Goal: Task Accomplishment & Management: Complete application form

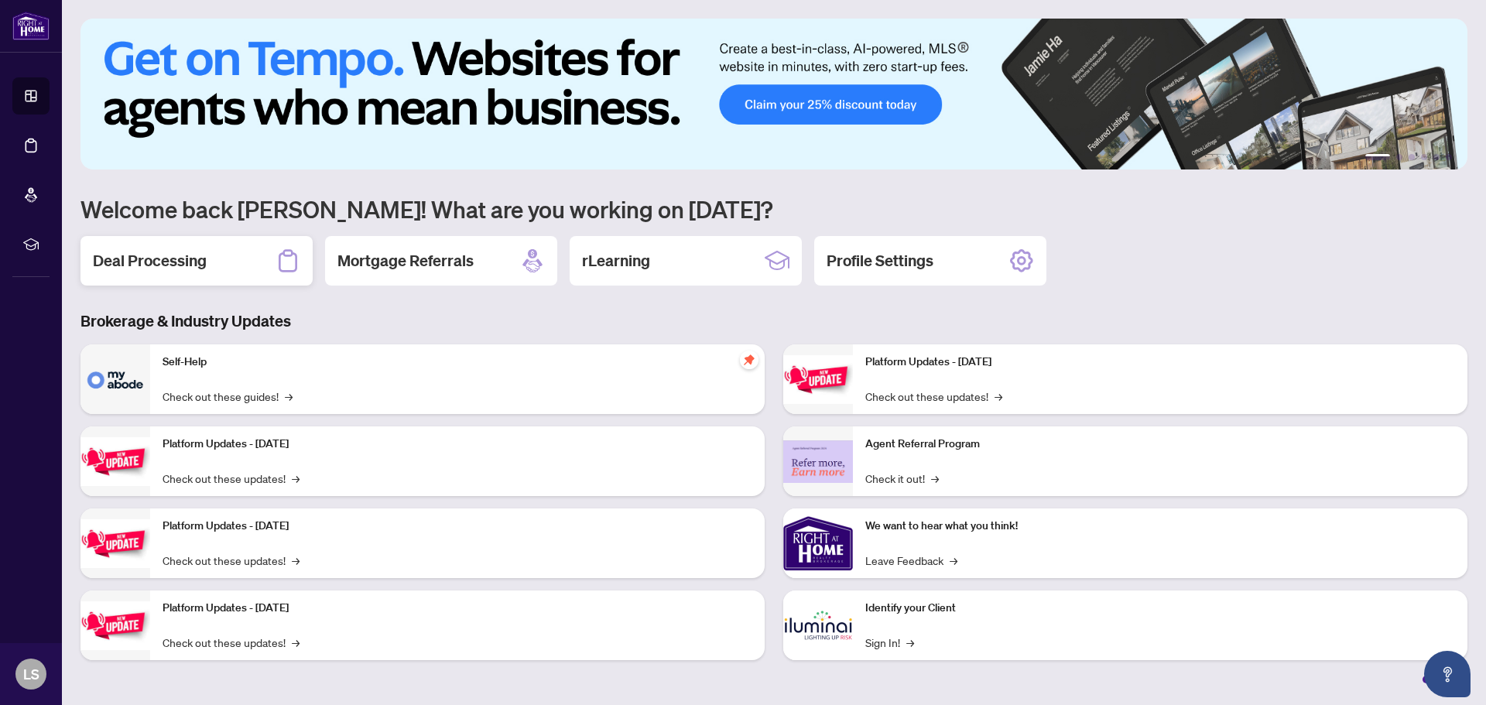
click at [152, 258] on h2 "Deal Processing" at bounding box center [150, 261] width 114 height 22
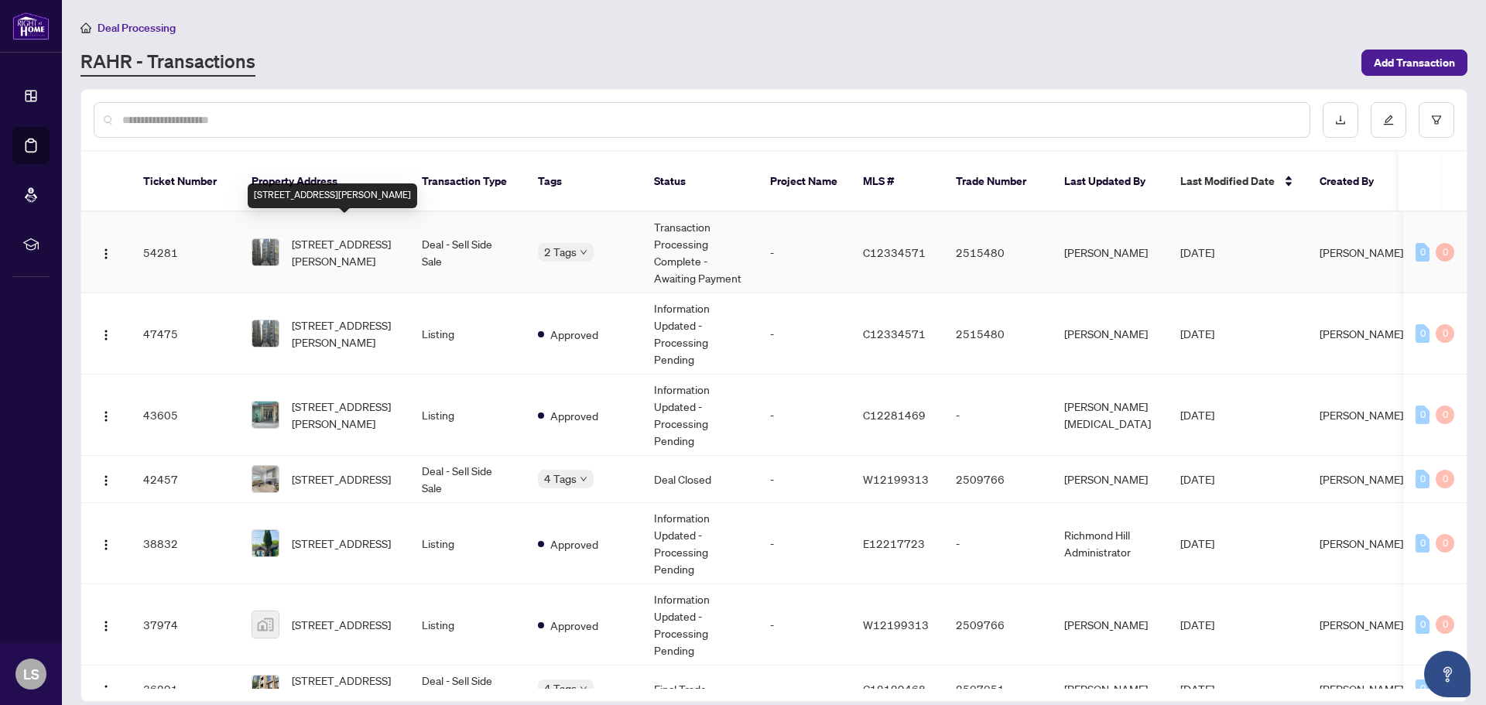
click at [313, 235] on span "[STREET_ADDRESS][PERSON_NAME]" at bounding box center [344, 252] width 105 height 34
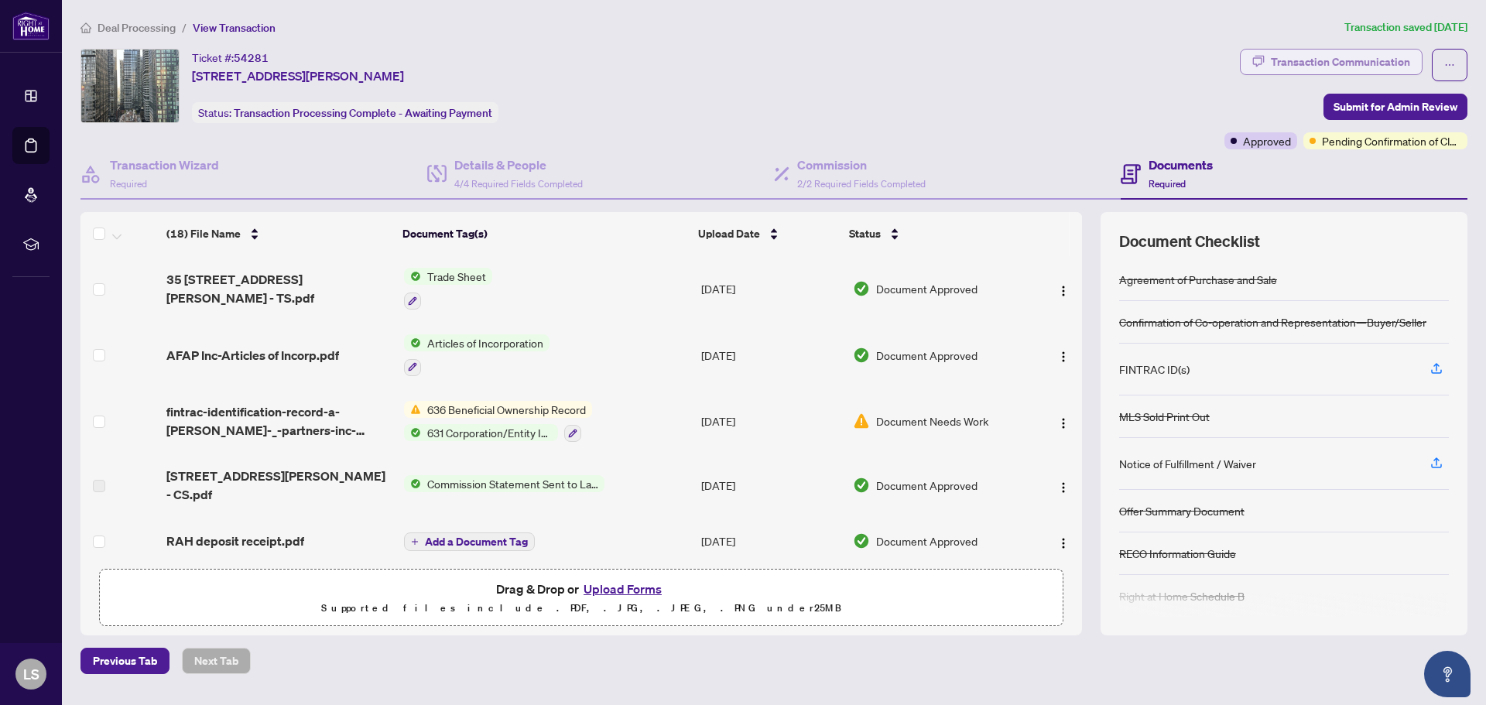
click at [1345, 70] on div "Transaction Communication" at bounding box center [1340, 62] width 139 height 25
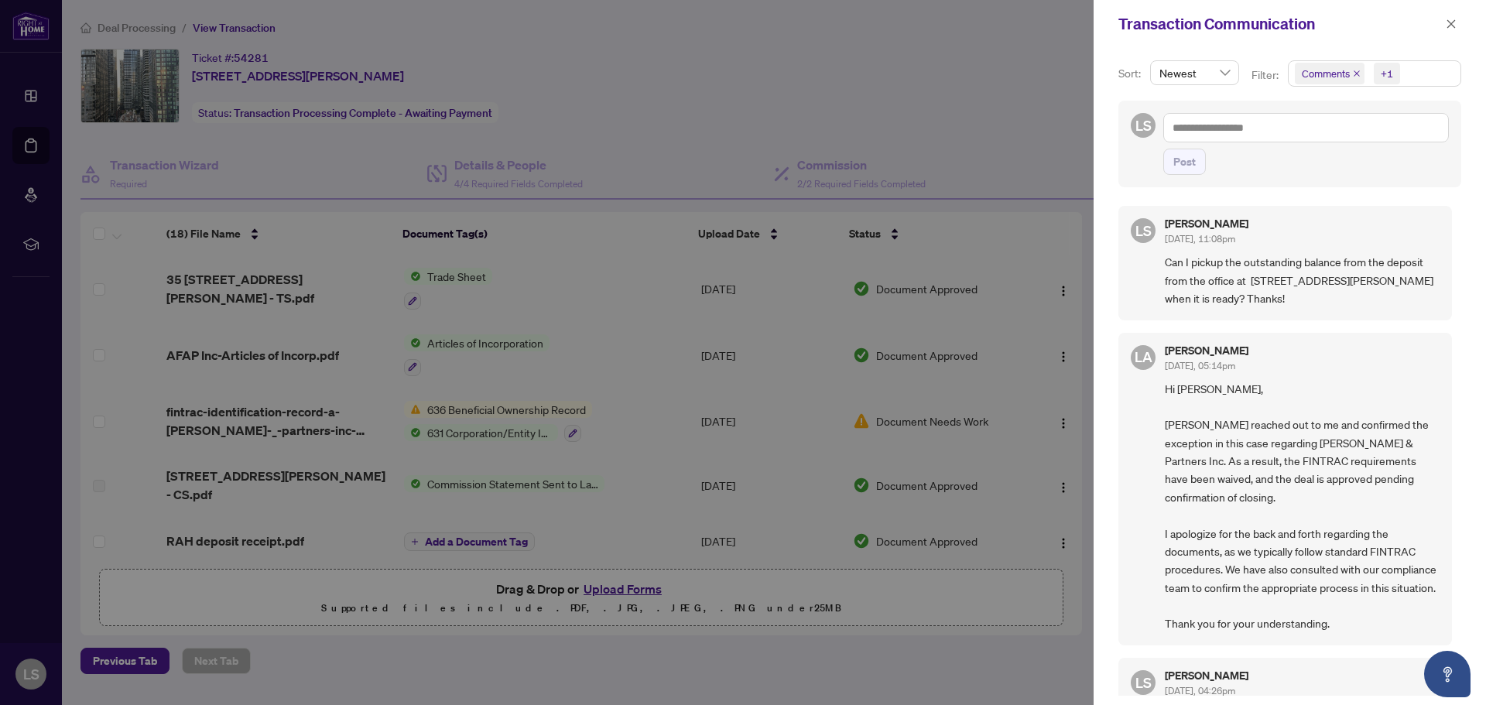
click at [1020, 59] on div at bounding box center [743, 352] width 1486 height 705
click at [1446, 29] on icon "close" at bounding box center [1451, 24] width 11 height 11
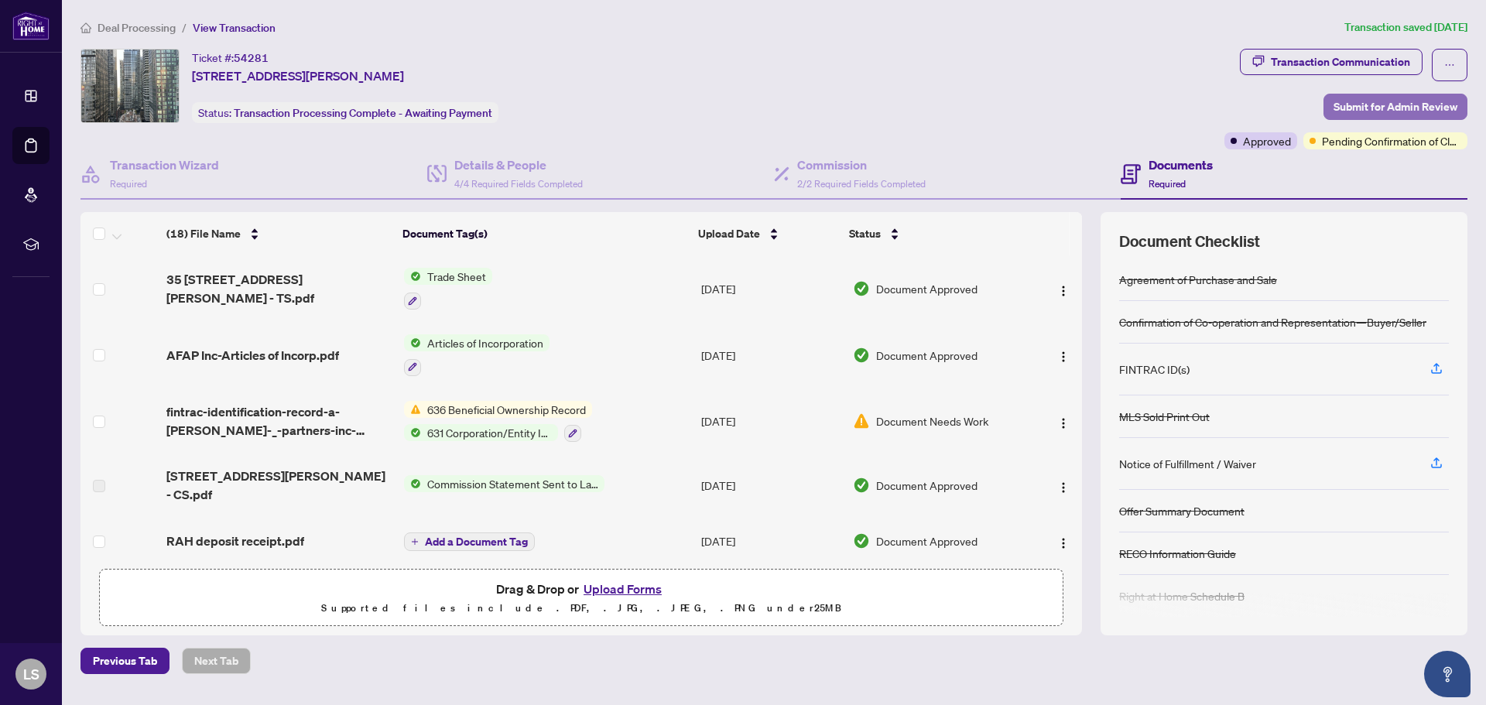
click at [1372, 115] on span "Submit for Admin Review" at bounding box center [1396, 106] width 124 height 25
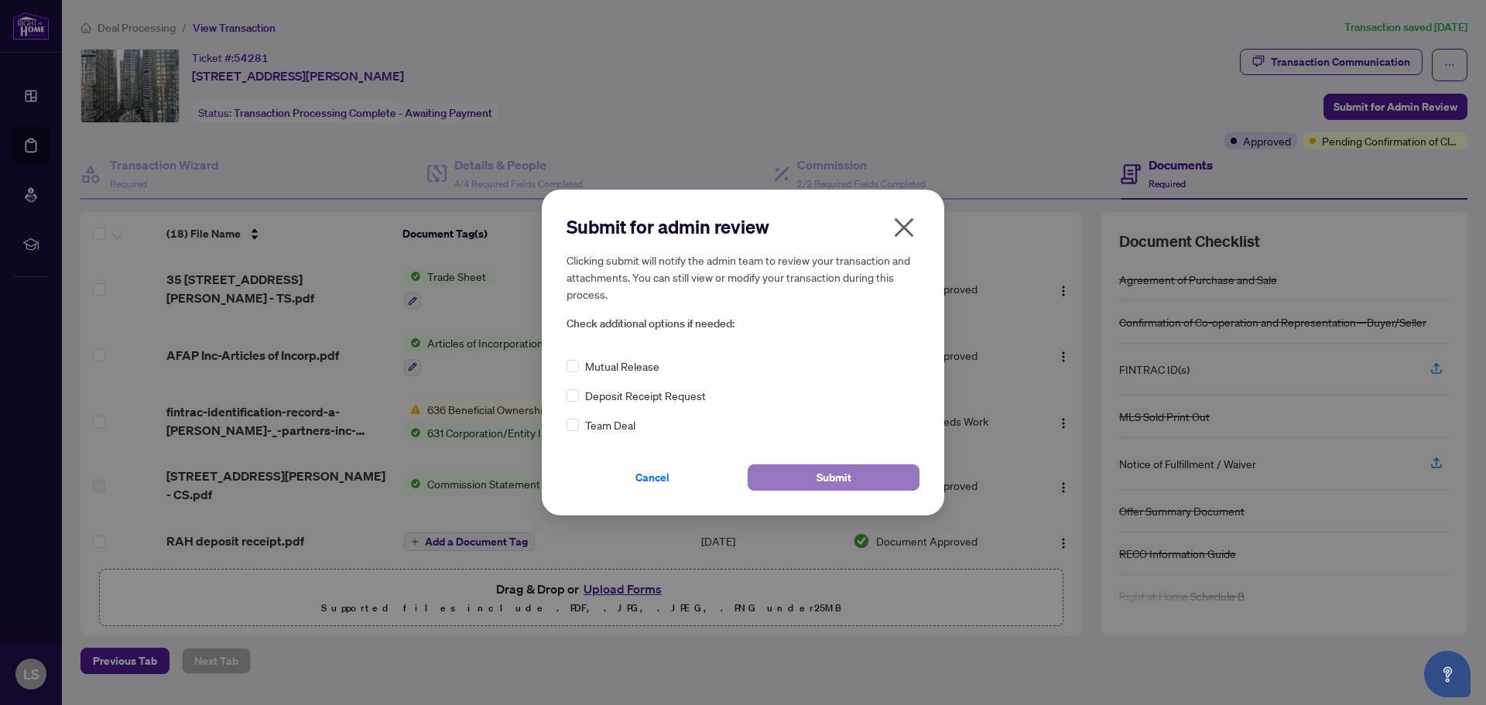
click at [846, 487] on span "Submit" at bounding box center [834, 477] width 35 height 25
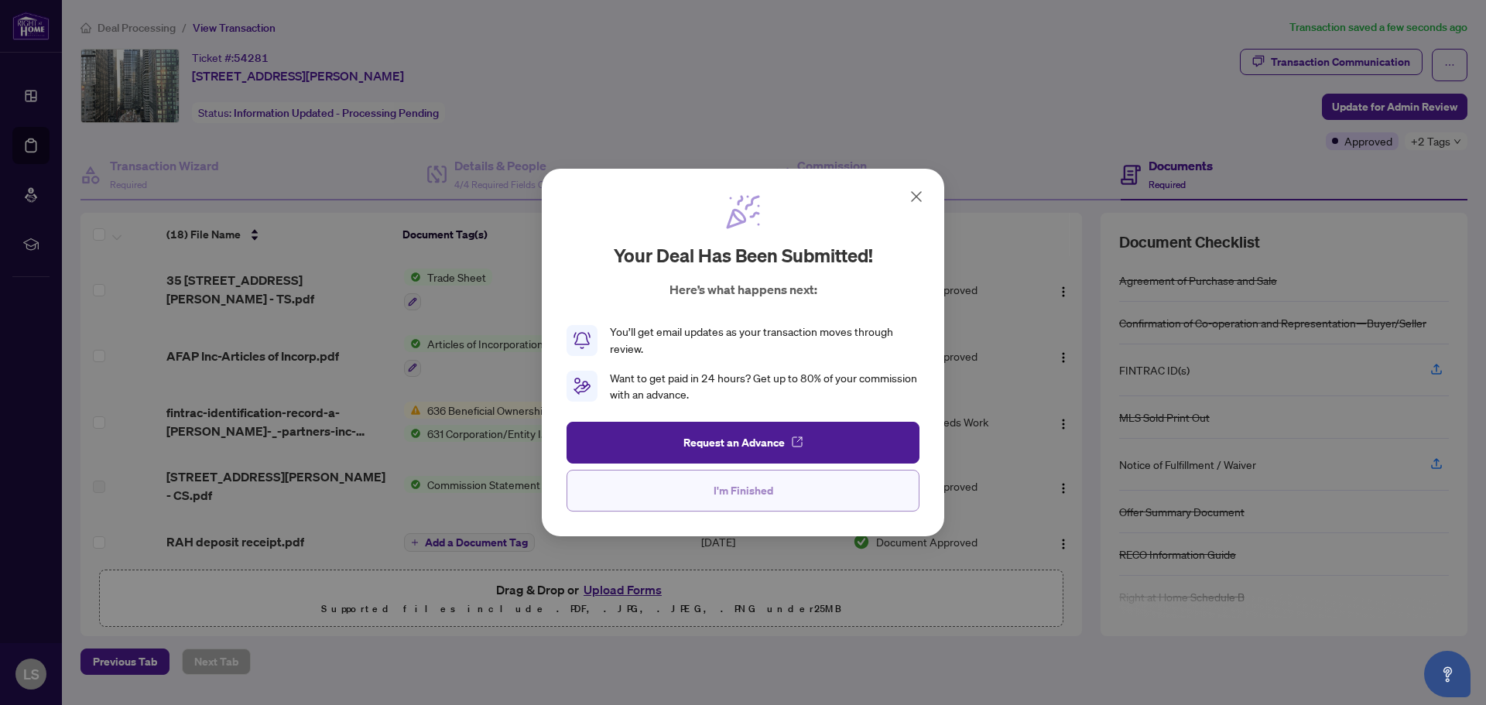
click at [790, 485] on button "I'm Finished" at bounding box center [743, 491] width 353 height 42
